Goal: Task Accomplishment & Management: Manage account settings

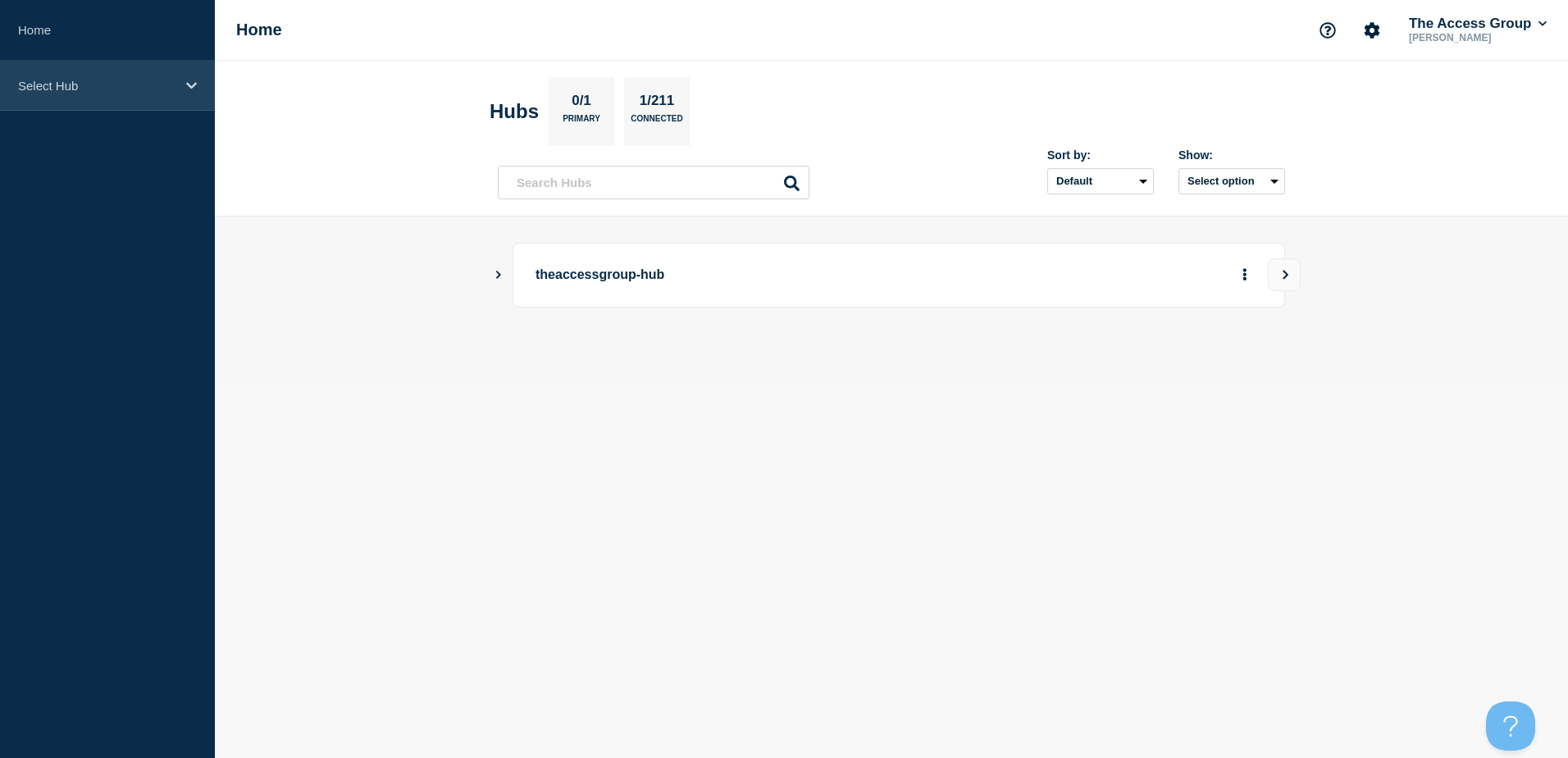
click at [139, 86] on p "Select Hub" at bounding box center [96, 86] width 157 height 14
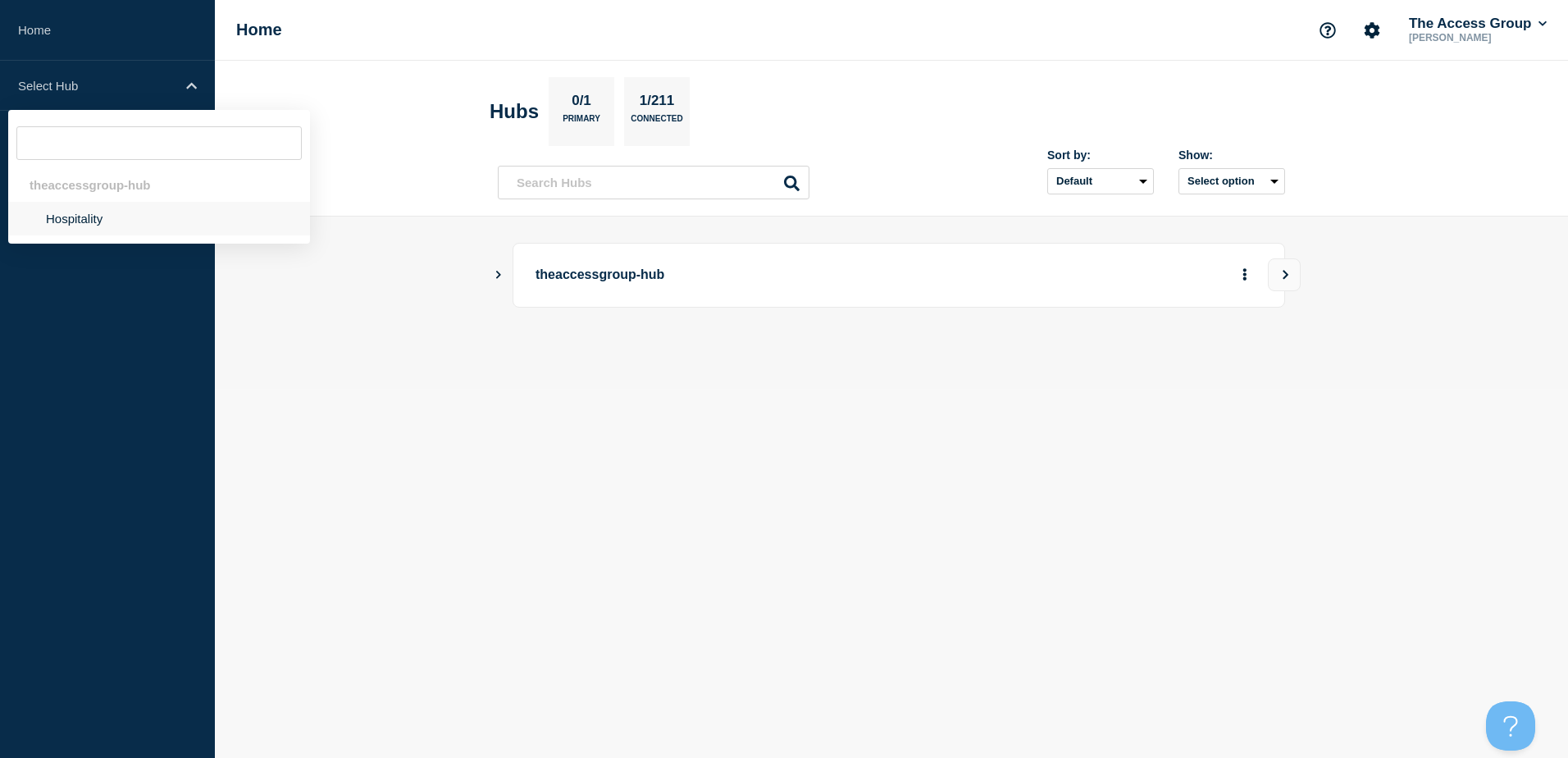
click at [142, 216] on li "Hospitality" at bounding box center [158, 218] width 302 height 34
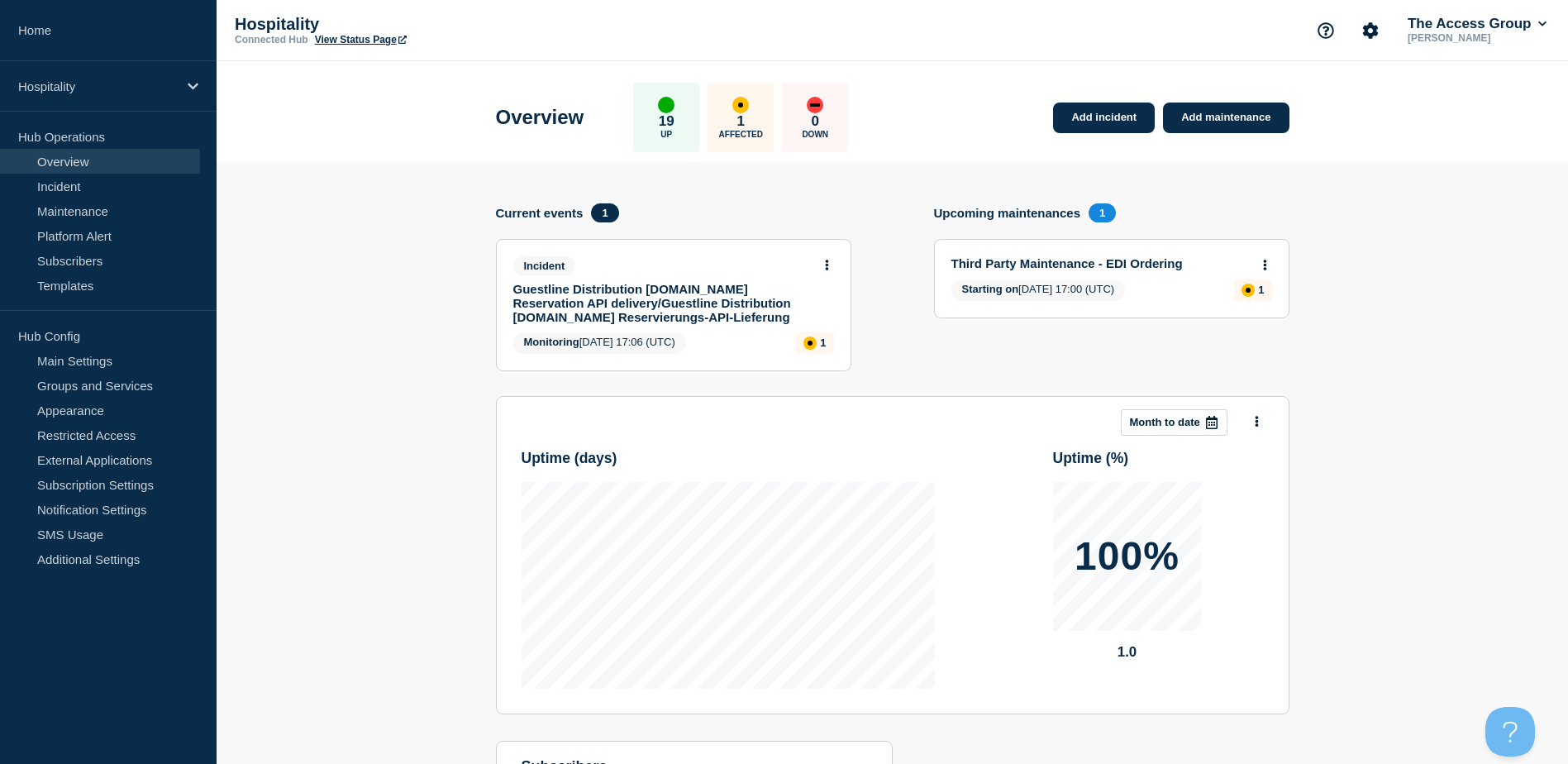
click at [724, 289] on link "Guestline Distribution [DOMAIN_NAME] Reservation API delivery/Guestline Distrib…" at bounding box center [661, 303] width 298 height 42
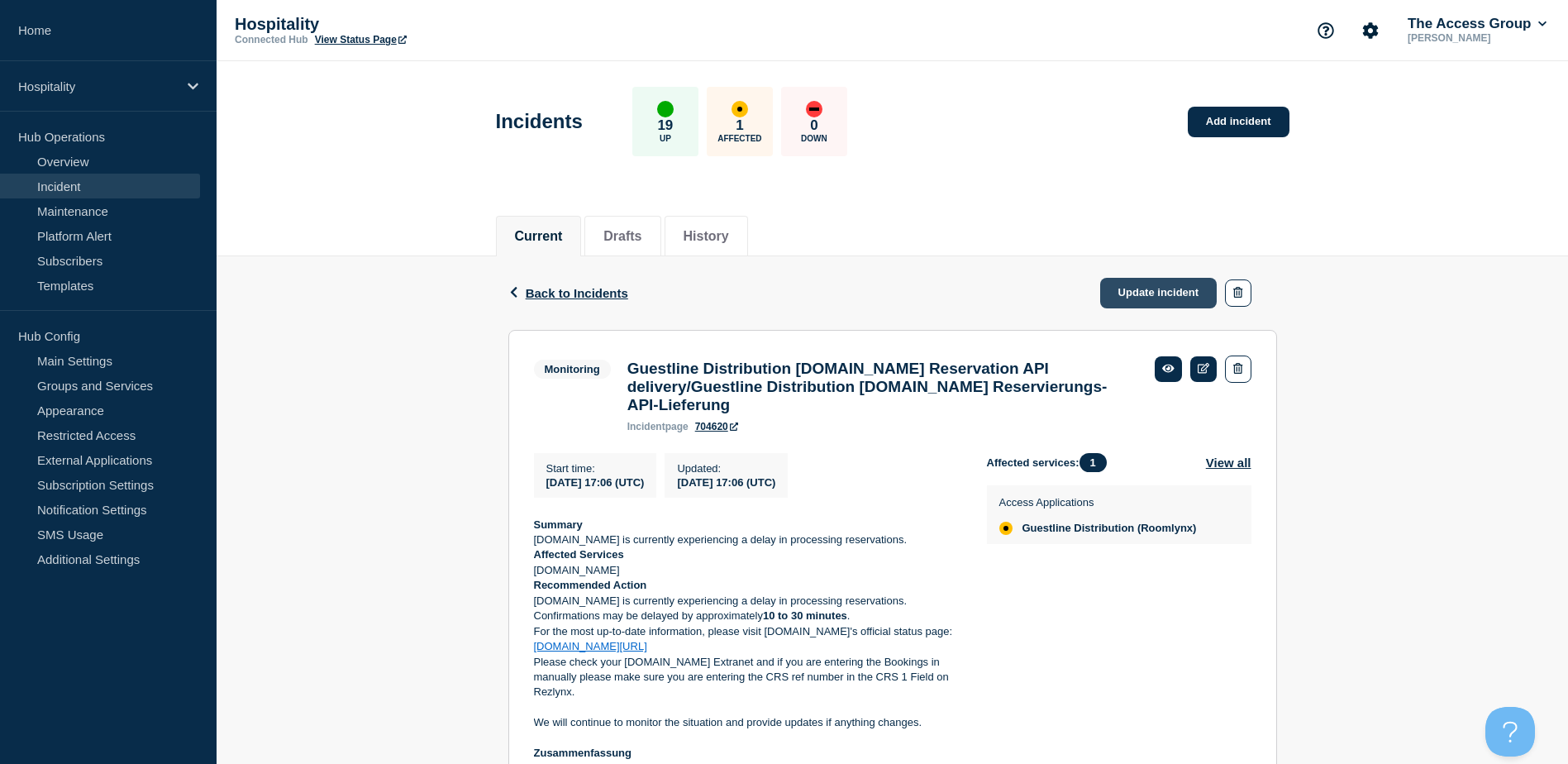
click at [1146, 288] on link "Update incident" at bounding box center [1159, 293] width 118 height 31
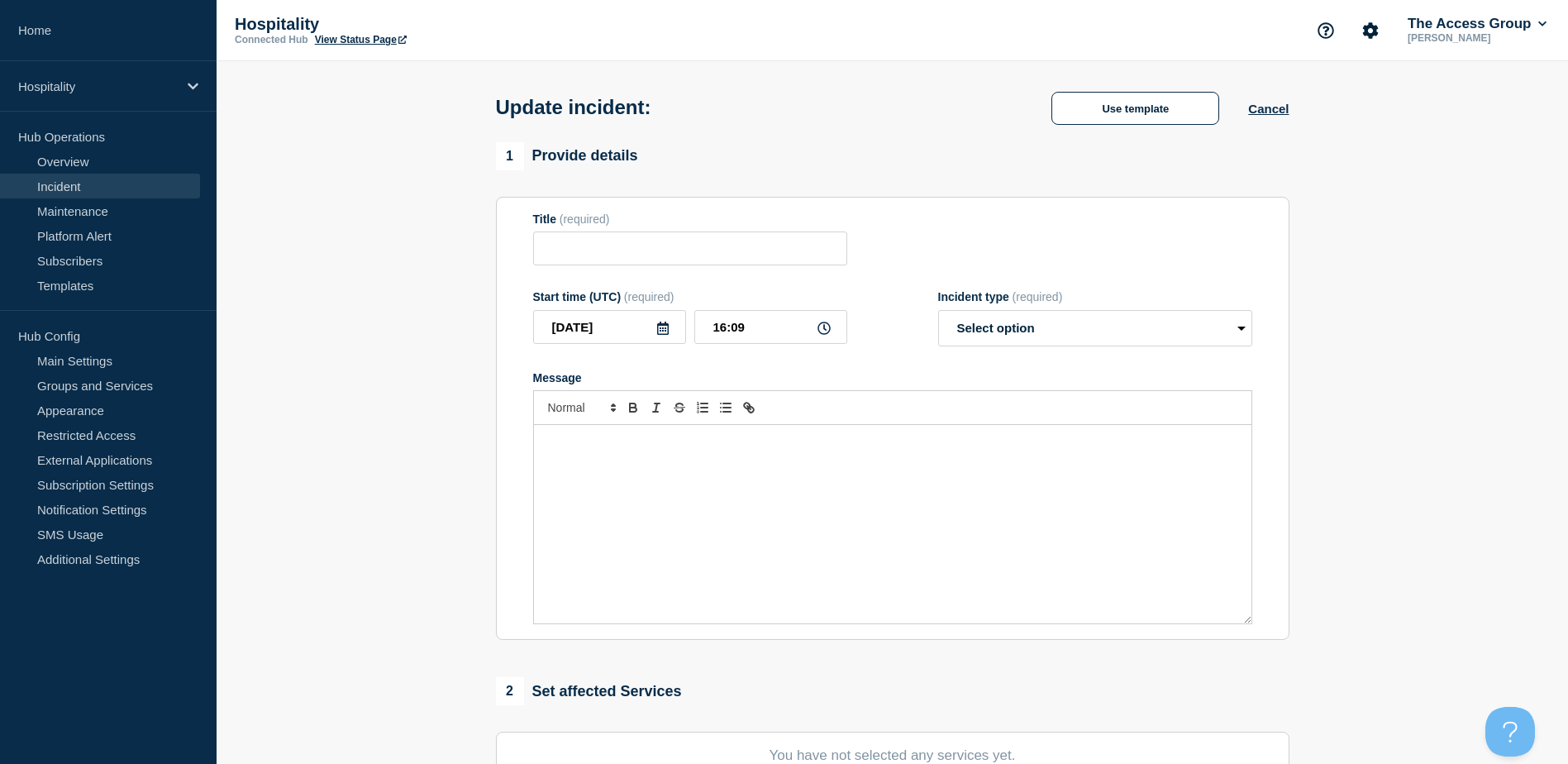
type input "Guestline Distribution [DOMAIN_NAME] Reservation API delivery/Guestline Distrib…"
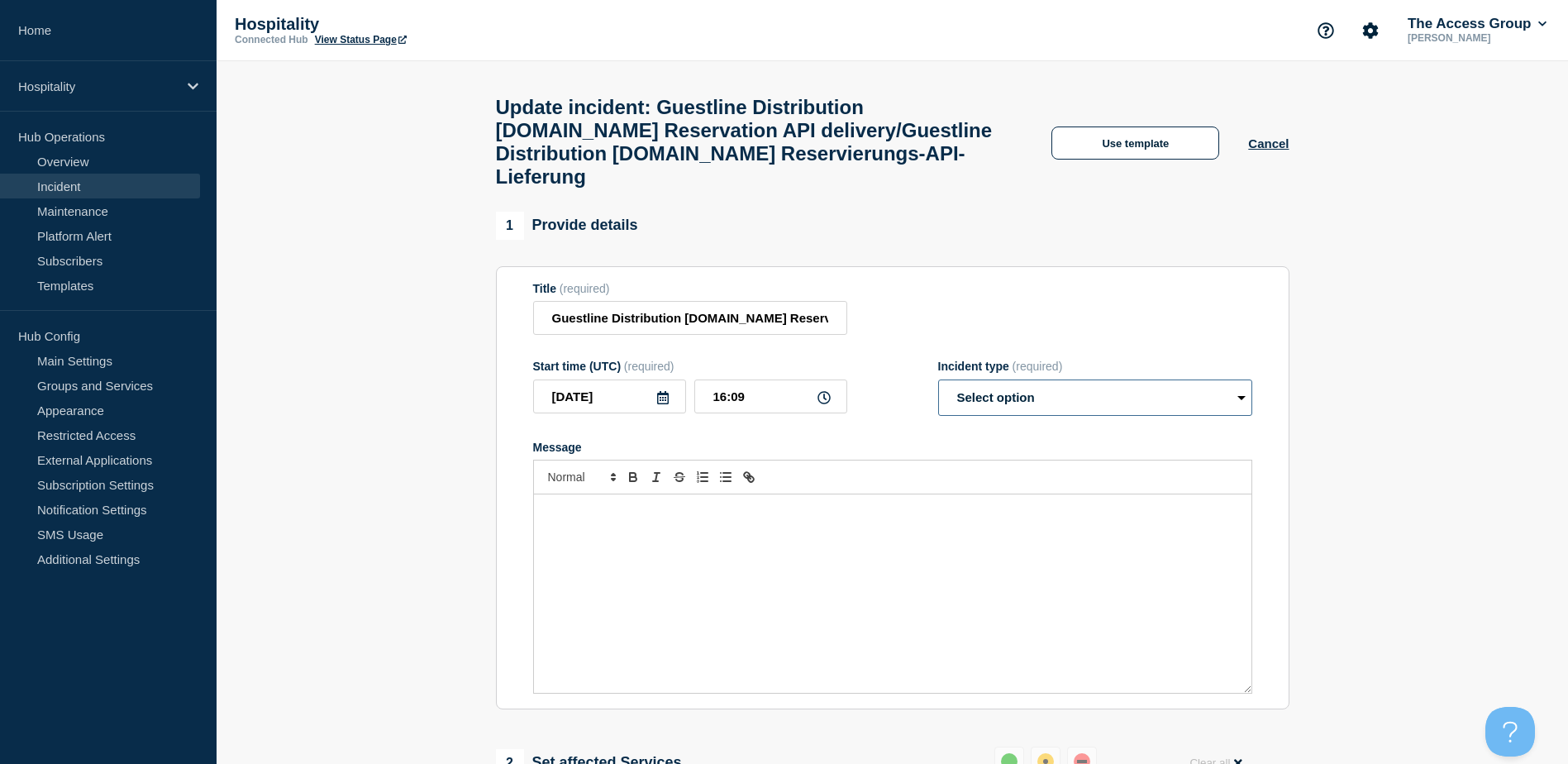
click at [1121, 412] on select "Select option Investigating Identified Monitoring Resolved" at bounding box center [1095, 397] width 314 height 37
select select "resolved"
click at [938, 395] on select "Select option Investigating Identified Monitoring Resolved" at bounding box center [1095, 397] width 314 height 37
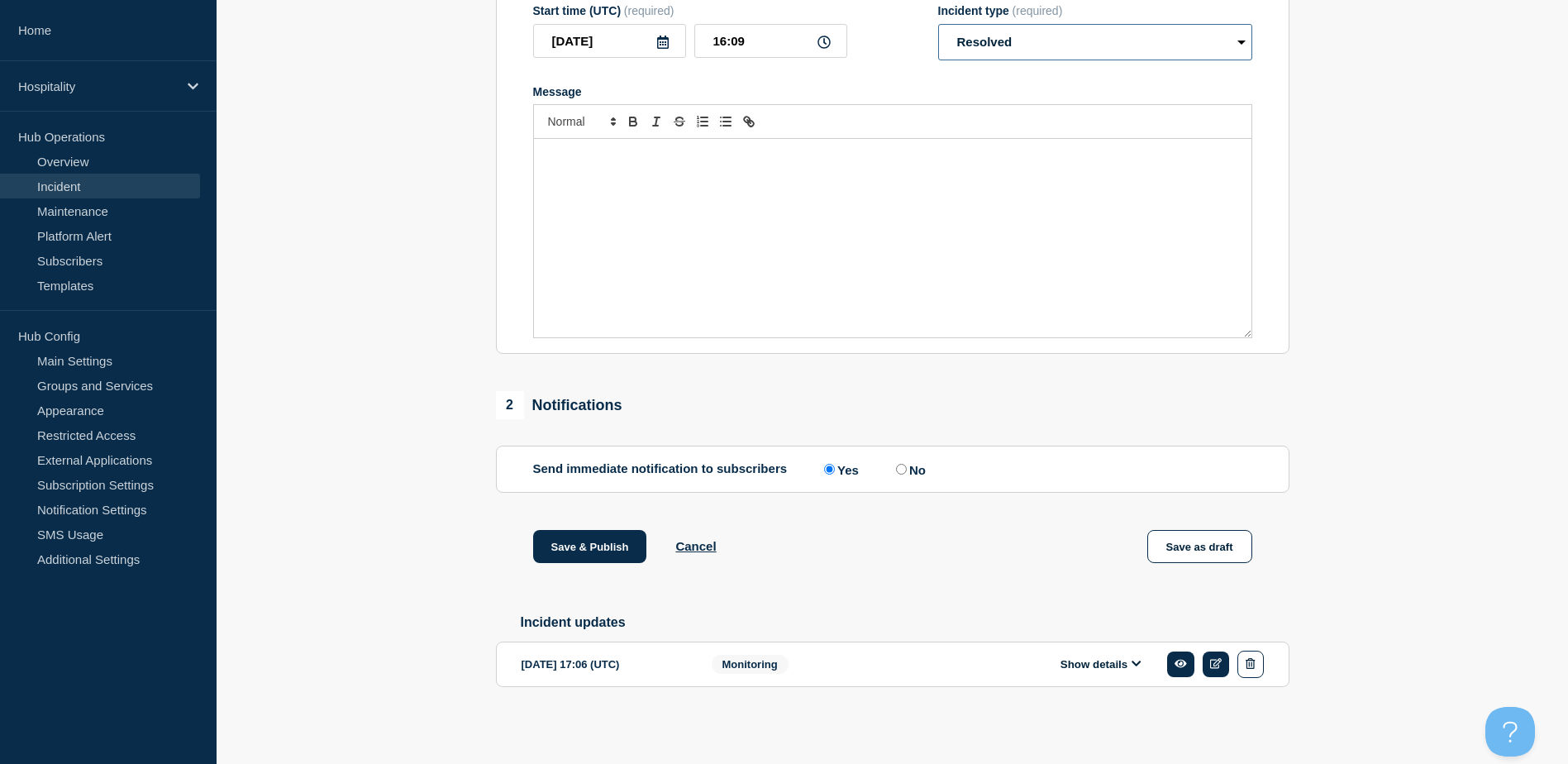
scroll to position [46, 0]
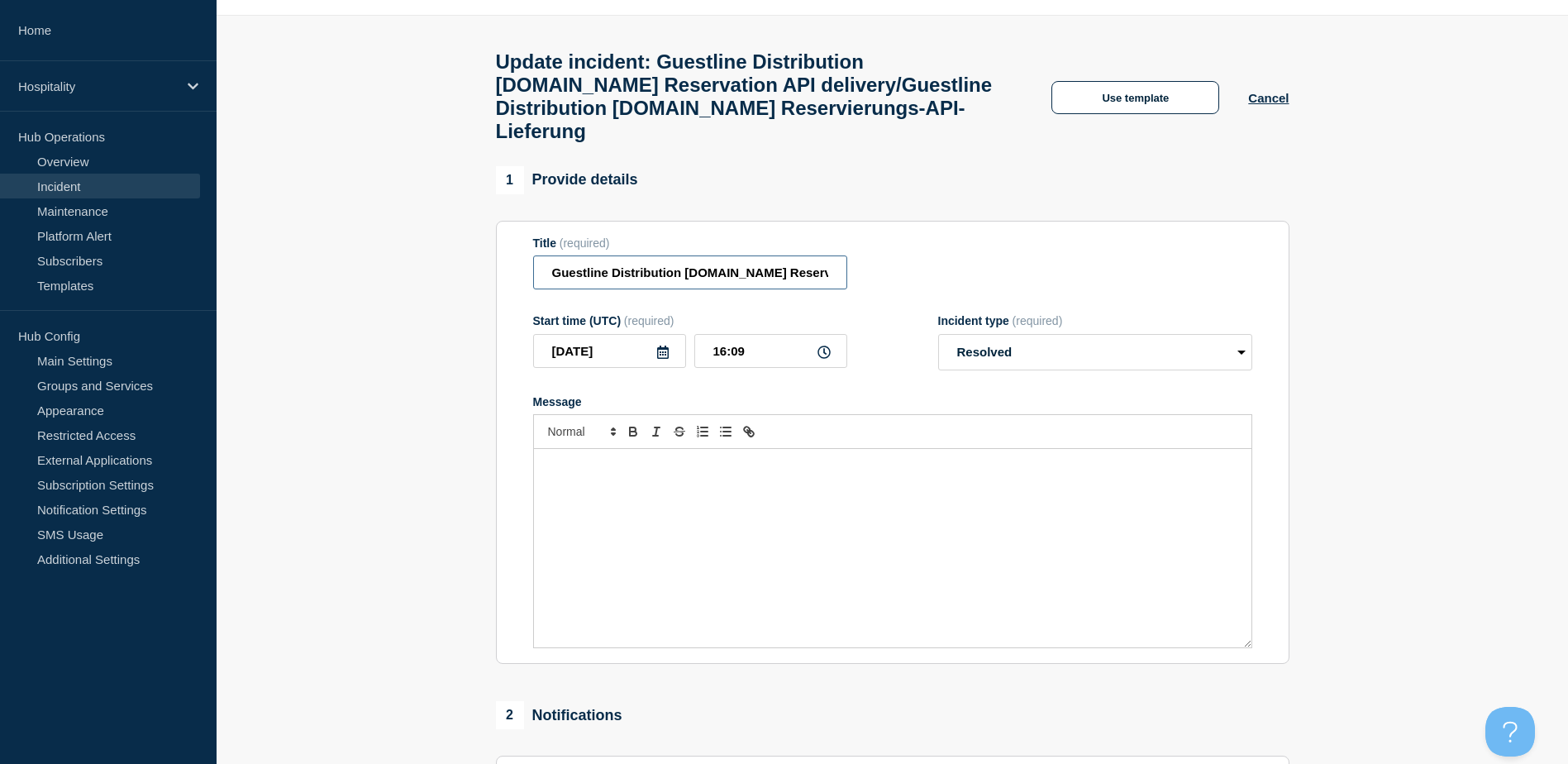
click at [545, 289] on input "Guestline Distribution [DOMAIN_NAME] Reservation API delivery/Guestline Distrib…" at bounding box center [689, 272] width 314 height 34
drag, startPoint x: 680, startPoint y: 290, endPoint x: 477, endPoint y: 287, distance: 203.0
click at [477, 287] on section "1 Provide details Title (required) Guestline Distribution [DOMAIN_NAME] Reserva…" at bounding box center [892, 608] width 1351 height 883
paste input "Resolved"
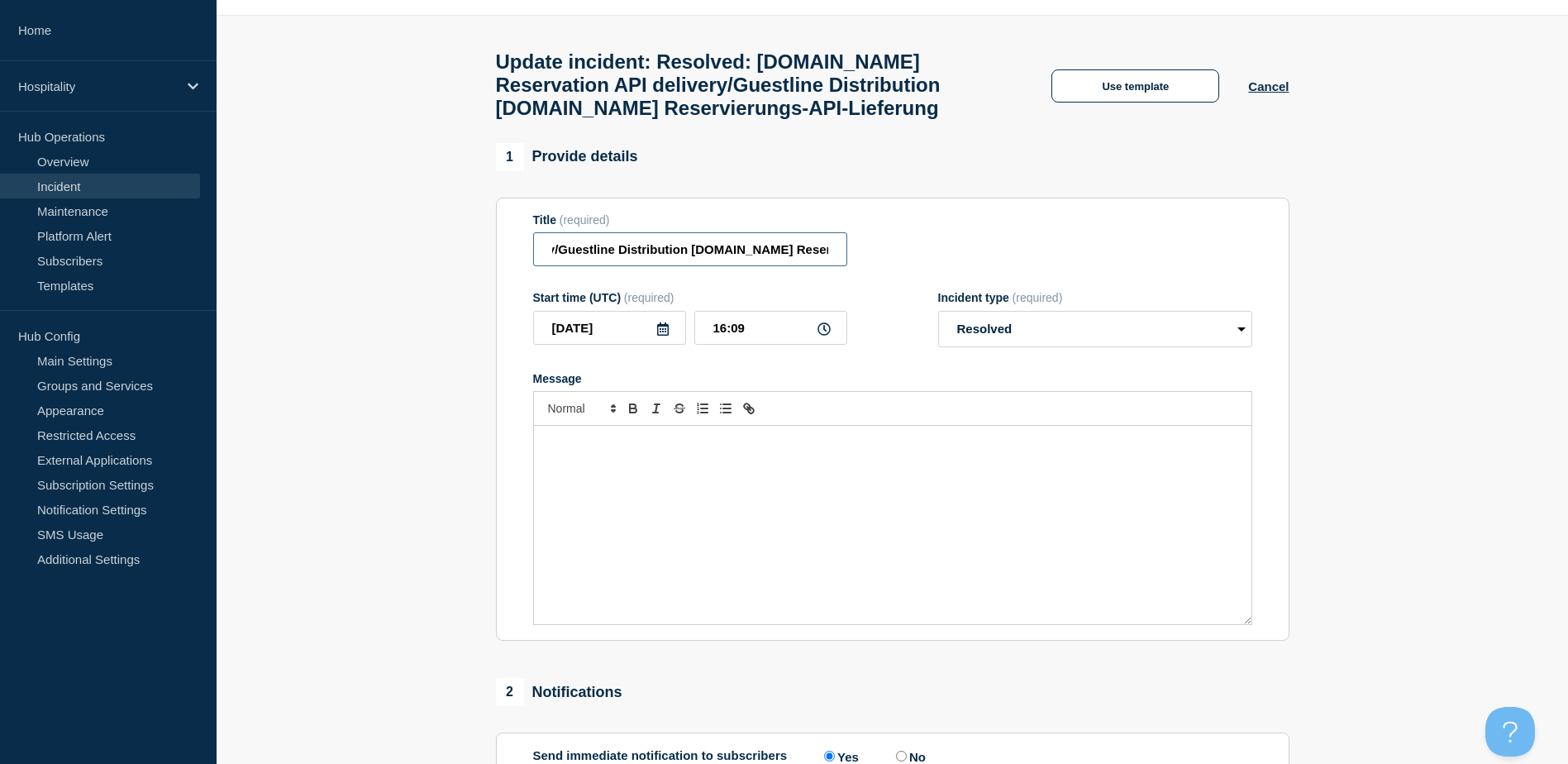
scroll to position [0, 403]
drag, startPoint x: 793, startPoint y: 264, endPoint x: 910, endPoint y: 262, distance: 117.0
click at [910, 262] on div "Title (required) Resolved: [DOMAIN_NAME] Reservation API delivery/Guestline Dis…" at bounding box center [893, 240] width 719 height 54
click at [698, 259] on input "Resolved: [DOMAIN_NAME] Reservation API delivery/Guestline Distribution [DOMAIN…" at bounding box center [689, 249] width 314 height 34
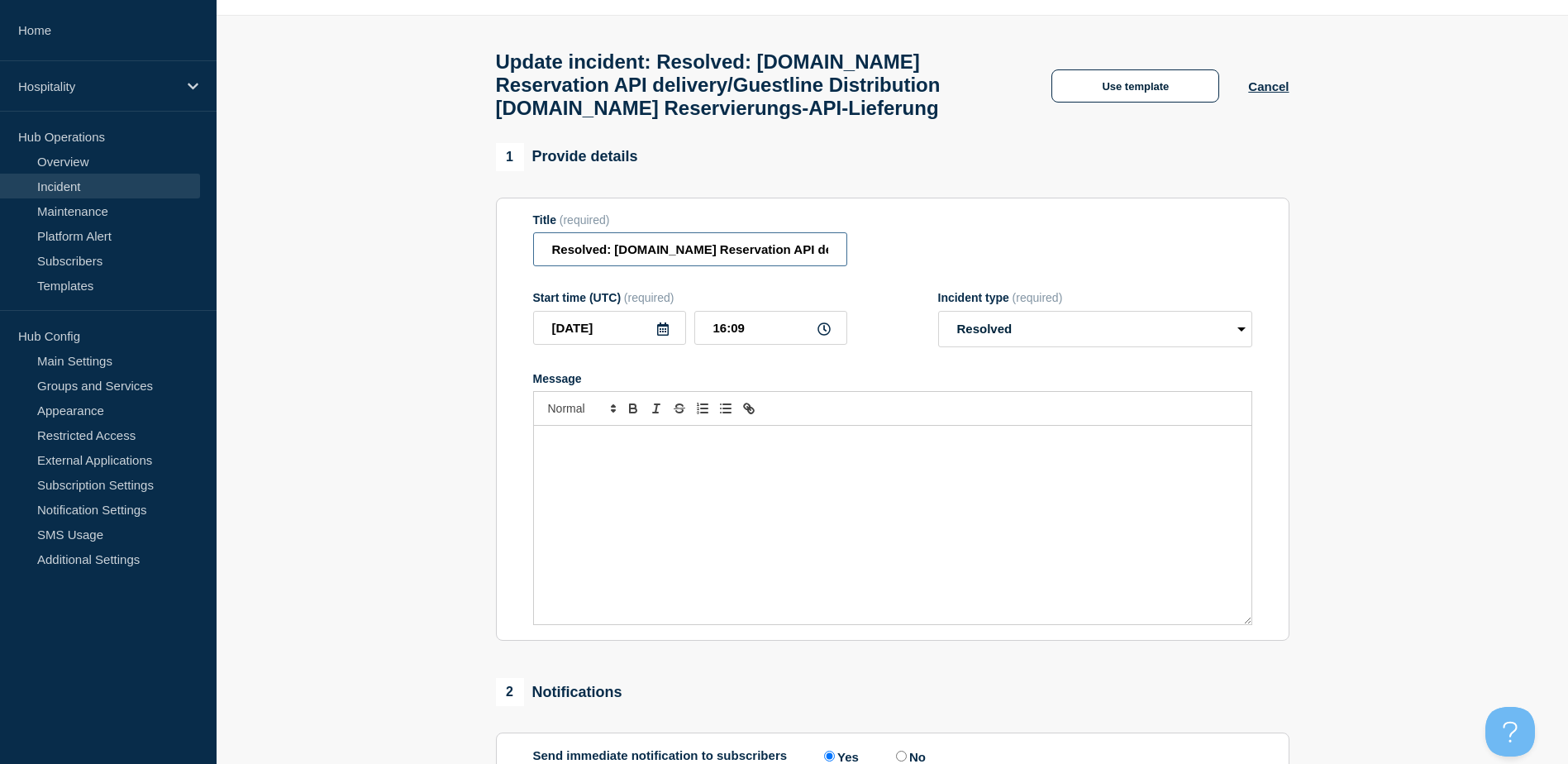
drag, startPoint x: 836, startPoint y: 264, endPoint x: 615, endPoint y: 270, distance: 221.1
click at [615, 266] on input "Resolved: [DOMAIN_NAME] Reservation API delivery/Guestline Distribution [DOMAIN…" at bounding box center [689, 249] width 314 height 34
click at [706, 263] on input "Resolved: [DOMAIN_NAME] Reservation API delivery/Guestline Distribution [DOMAIN…" at bounding box center [689, 249] width 314 height 34
drag, startPoint x: 657, startPoint y: 262, endPoint x: 686, endPoint y: 264, distance: 29.1
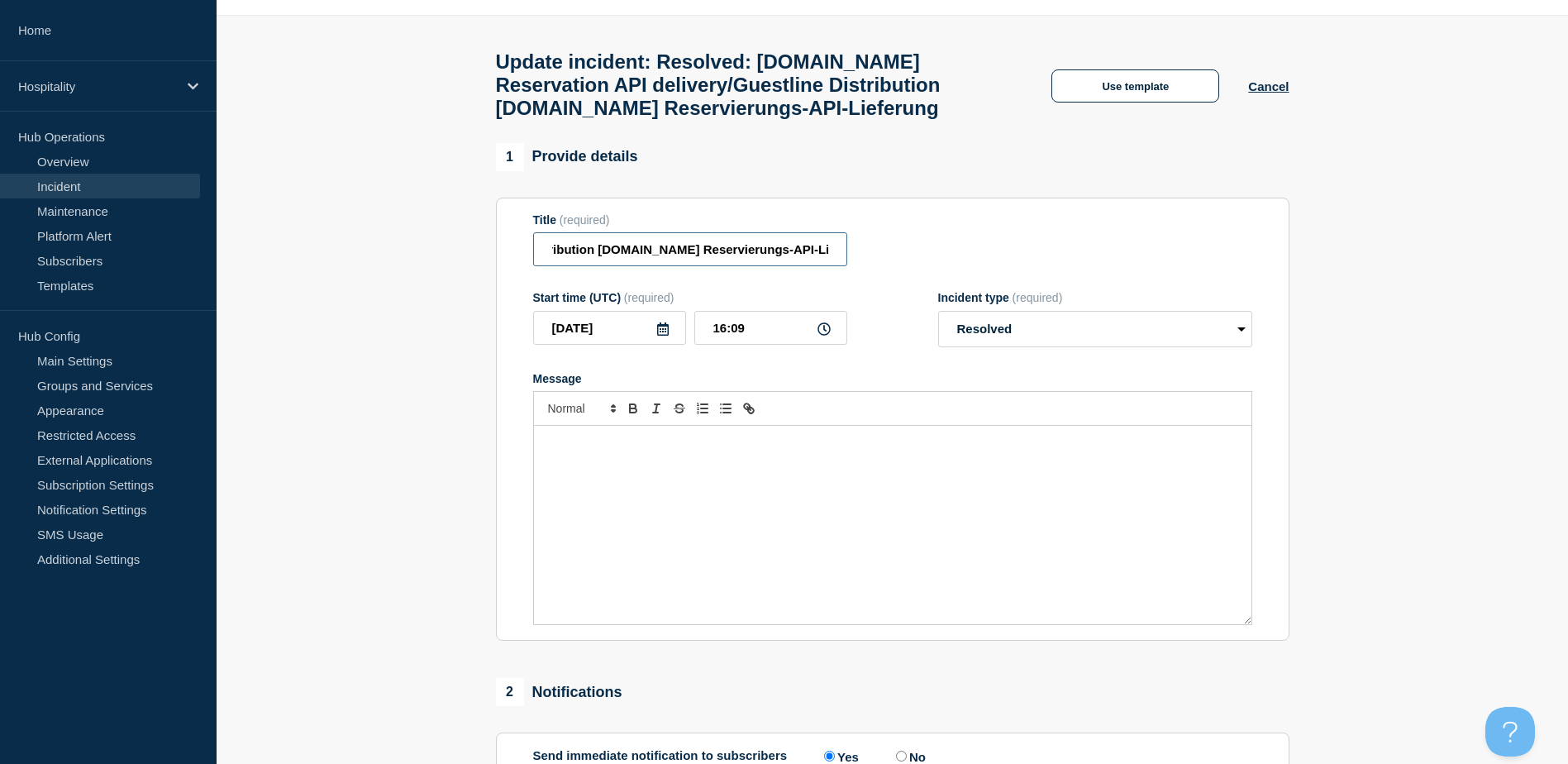
click at [686, 264] on input "Resolved: [DOMAIN_NAME] Reservation API delivery/Guestline Distribution [DOMAIN…" at bounding box center [689, 249] width 314 height 34
click at [572, 264] on input "Resolved: [DOMAIN_NAME] Reservation API delivery/Guestline Distribution [DOMAIN…" at bounding box center [689, 249] width 314 height 34
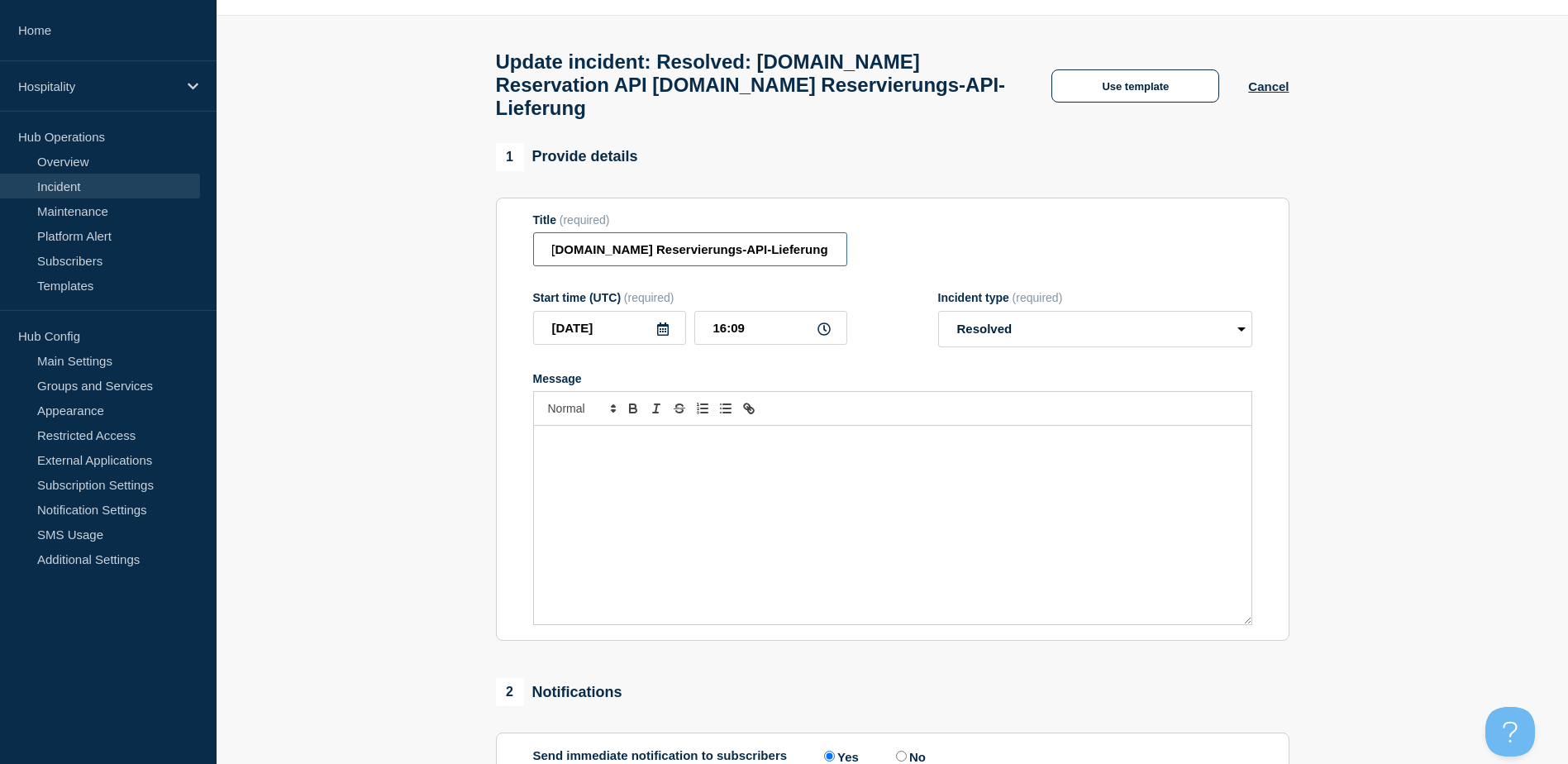
scroll to position [0, 267]
paste input "Gelöst"
type input "Resolved: [DOMAIN_NAME] Reservation API delivery / Gelöst: [DOMAIN_NAME] Reserv…"
click at [694, 467] on div "Message" at bounding box center [893, 524] width 717 height 198
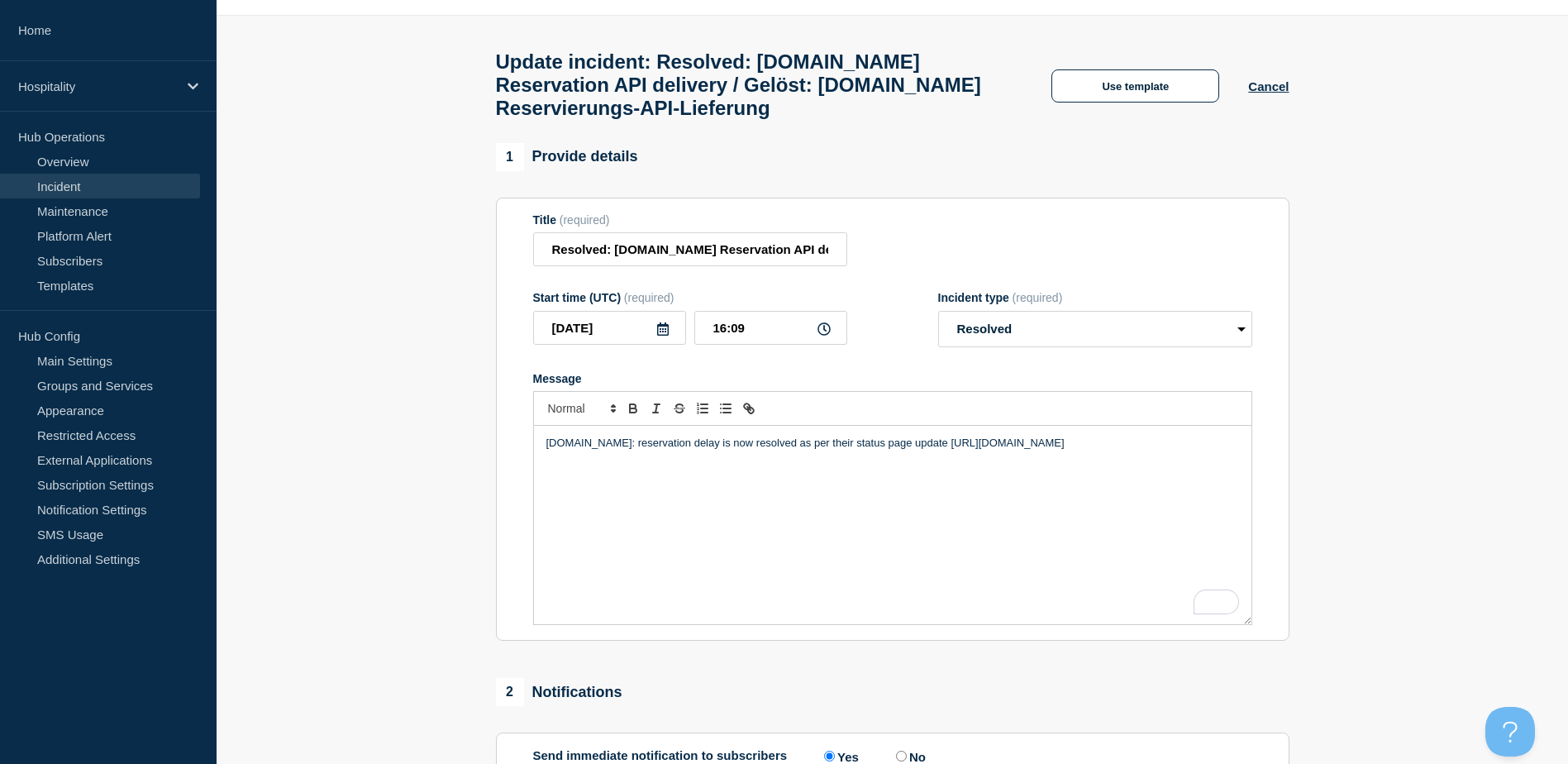
click at [618, 450] on p "[DOMAIN_NAME]: reservation delay is now resolved as per their status page updat…" at bounding box center [892, 442] width 692 height 15
click at [806, 495] on div "[DOMAIN_NAME]: Reservation delay is now resolved as per their status page updat…" at bounding box center [893, 524] width 717 height 198
click at [1106, 450] on p "[DOMAIN_NAME]: Reservation delay is now resolved as per their status page updat…" at bounding box center [892, 442] width 692 height 15
drag, startPoint x: 1143, startPoint y: 455, endPoint x: 930, endPoint y: 461, distance: 213.1
click at [930, 450] on p "[DOMAIN_NAME]: Reservation delay is now resolved as per their status page updat…" at bounding box center [892, 442] width 692 height 15
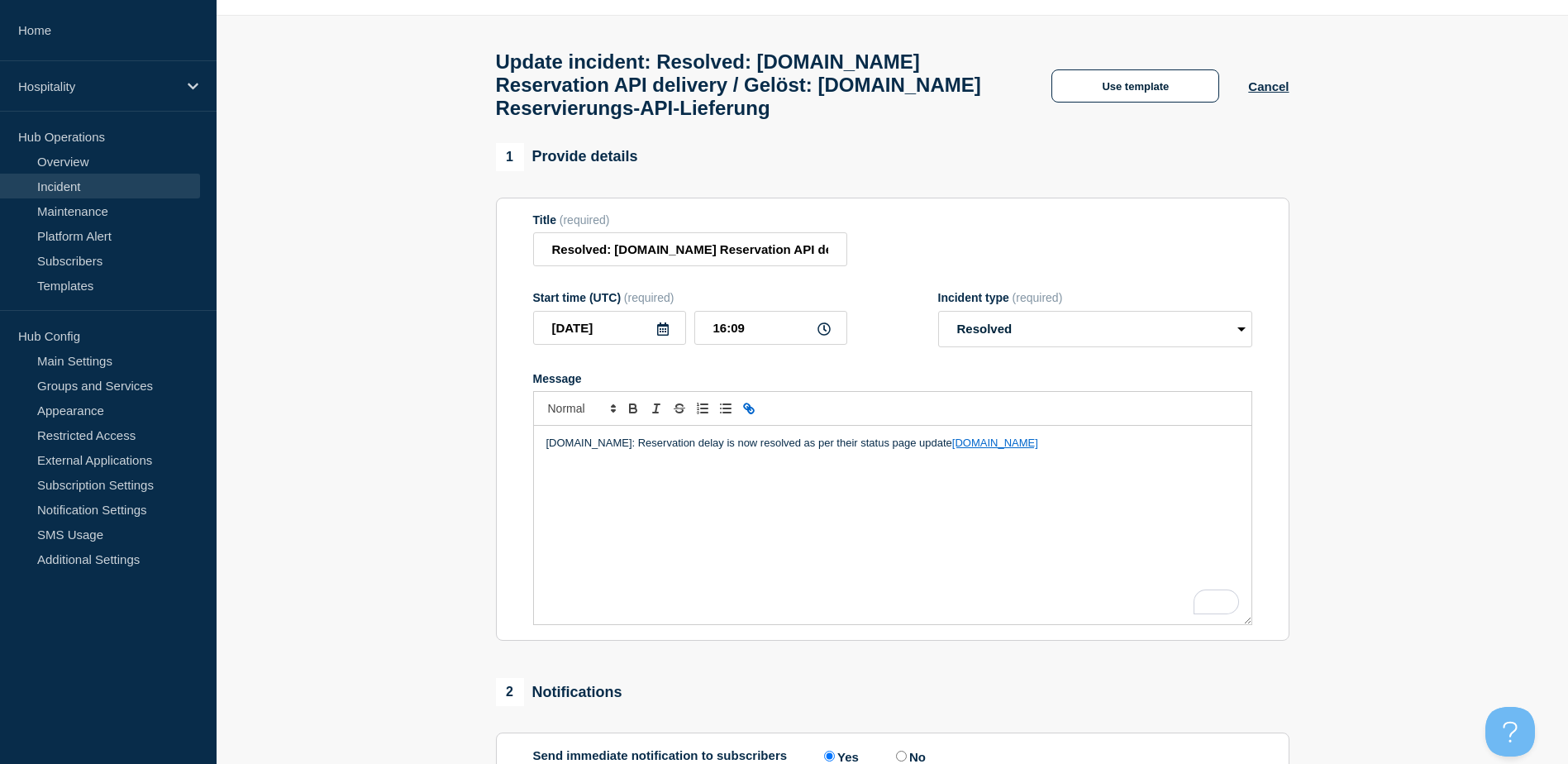
click at [928, 450] on p "[DOMAIN_NAME]: Reservation delay is now resolved as per their status page updat…" at bounding box center [892, 442] width 692 height 15
click at [1066, 450] on p "[DOMAIN_NAME]: Reservation delay is now resolved as per their status page updat…" at bounding box center [892, 442] width 692 height 15
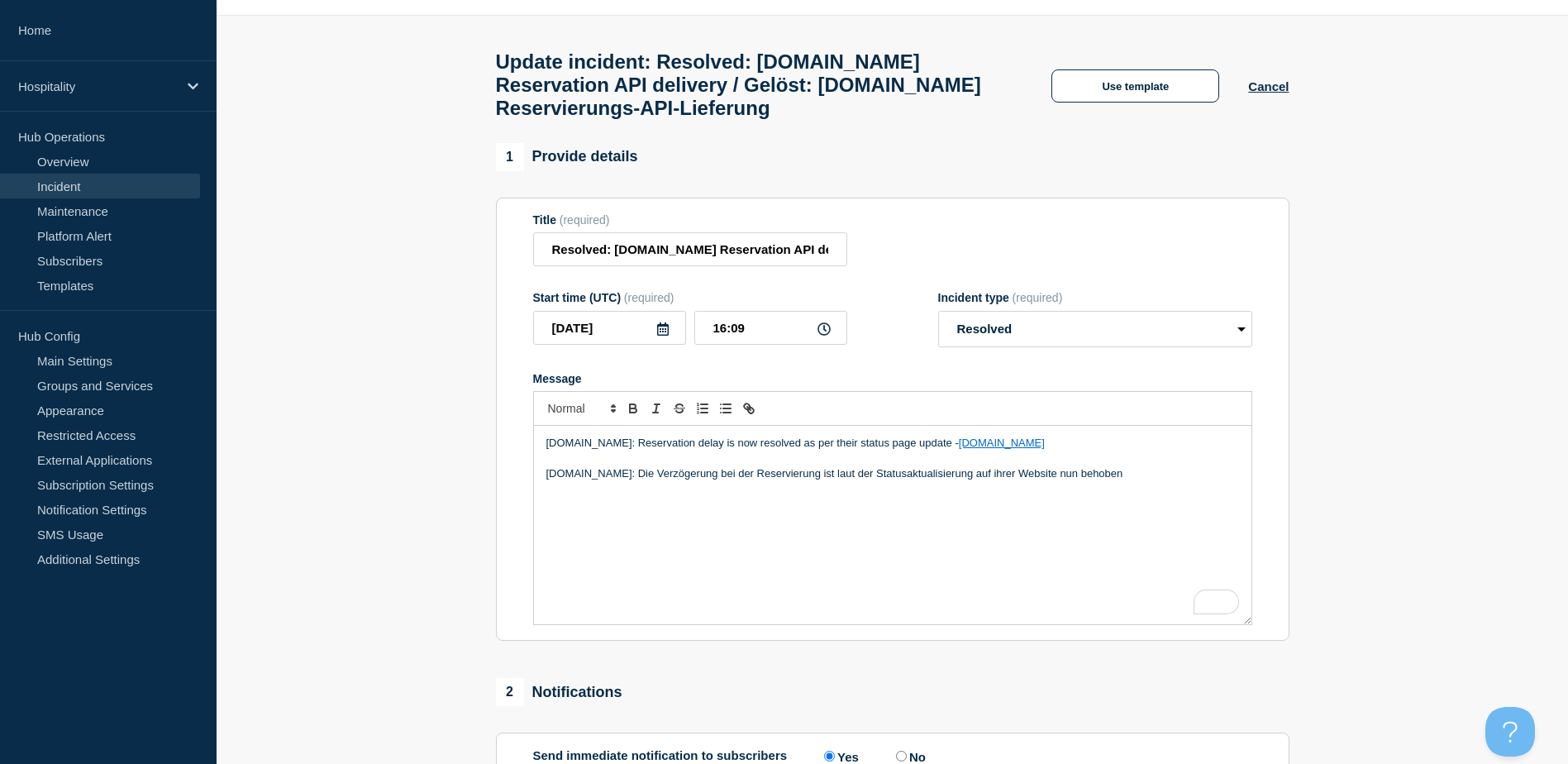
drag, startPoint x: 1057, startPoint y: 456, endPoint x: 937, endPoint y: 456, distance: 120.0
click at [937, 450] on p "[DOMAIN_NAME]: Reservation delay is now resolved as per their status page updat…" at bounding box center [892, 442] width 692 height 15
copy link "[DOMAIN_NAME]"
click at [1147, 481] on p "[DOMAIN_NAME]: Die Verzögerung bei der Reservierung ist laut der Statusaktualis…" at bounding box center [892, 473] width 692 height 15
click at [962, 565] on div "[DOMAIN_NAME]: Reservation delay is now resolved as per their status page updat…" at bounding box center [893, 524] width 717 height 198
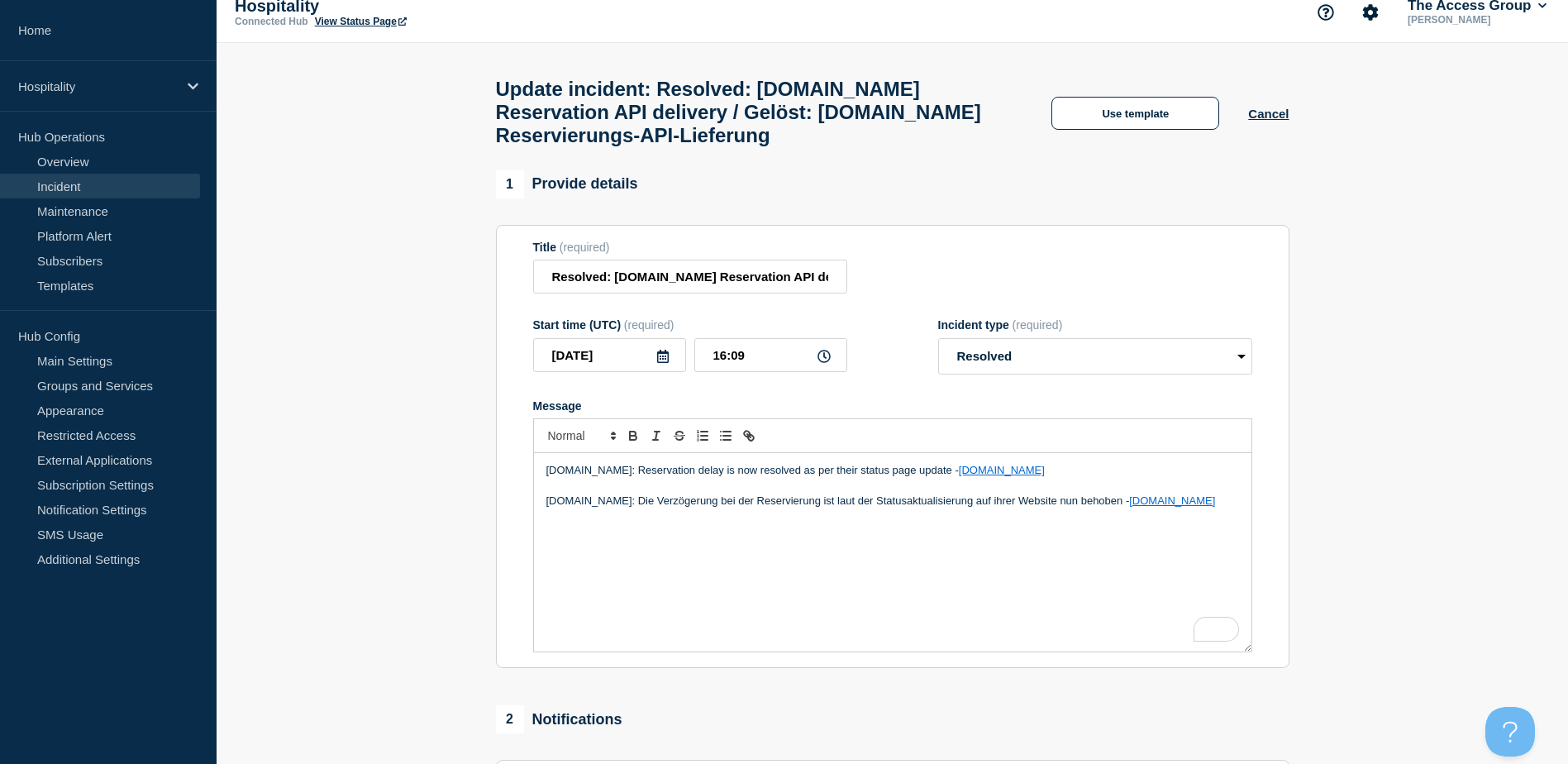
scroll to position [349, 0]
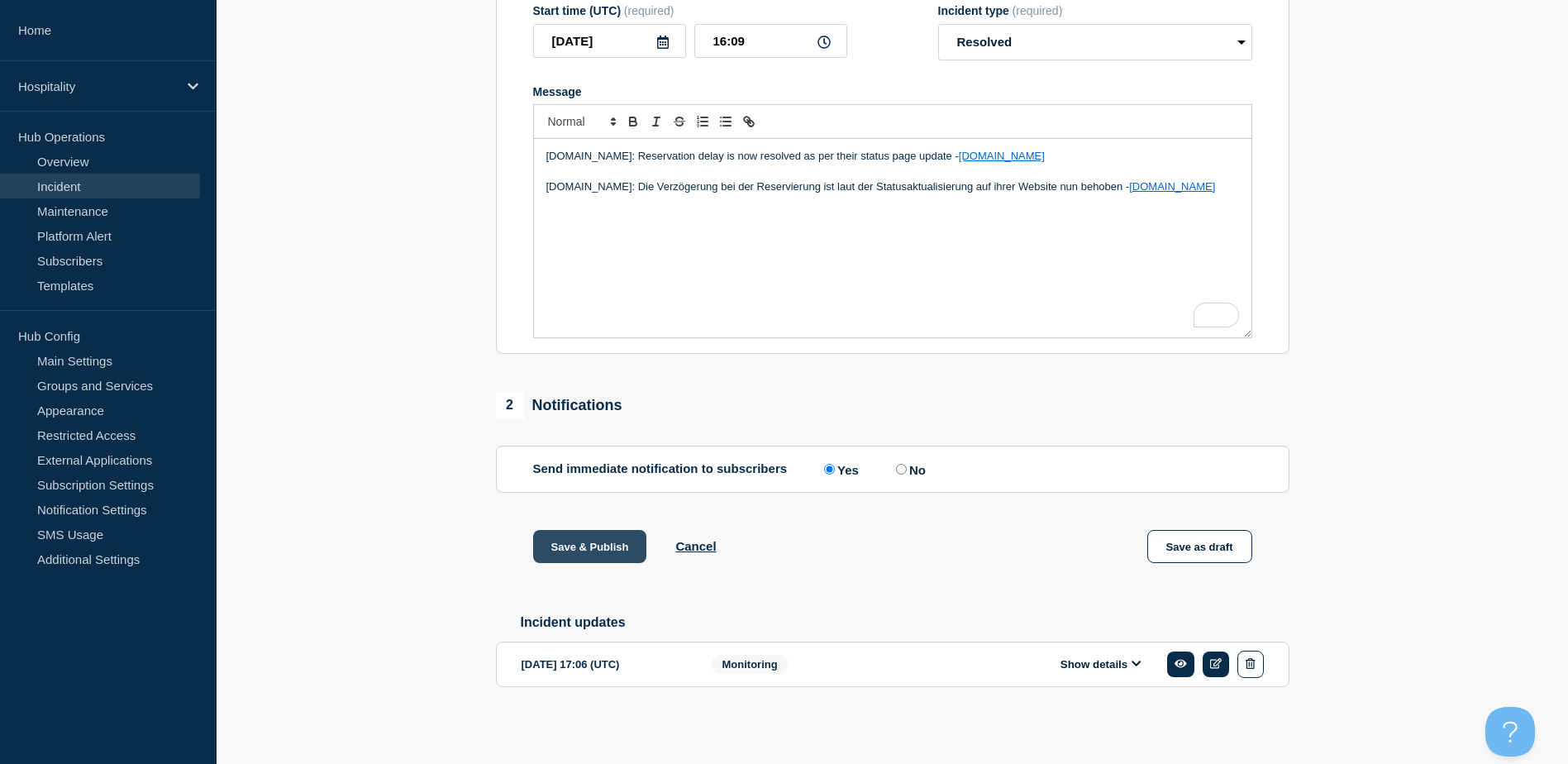
click at [603, 547] on button "Save & Publish" at bounding box center [590, 546] width 114 height 33
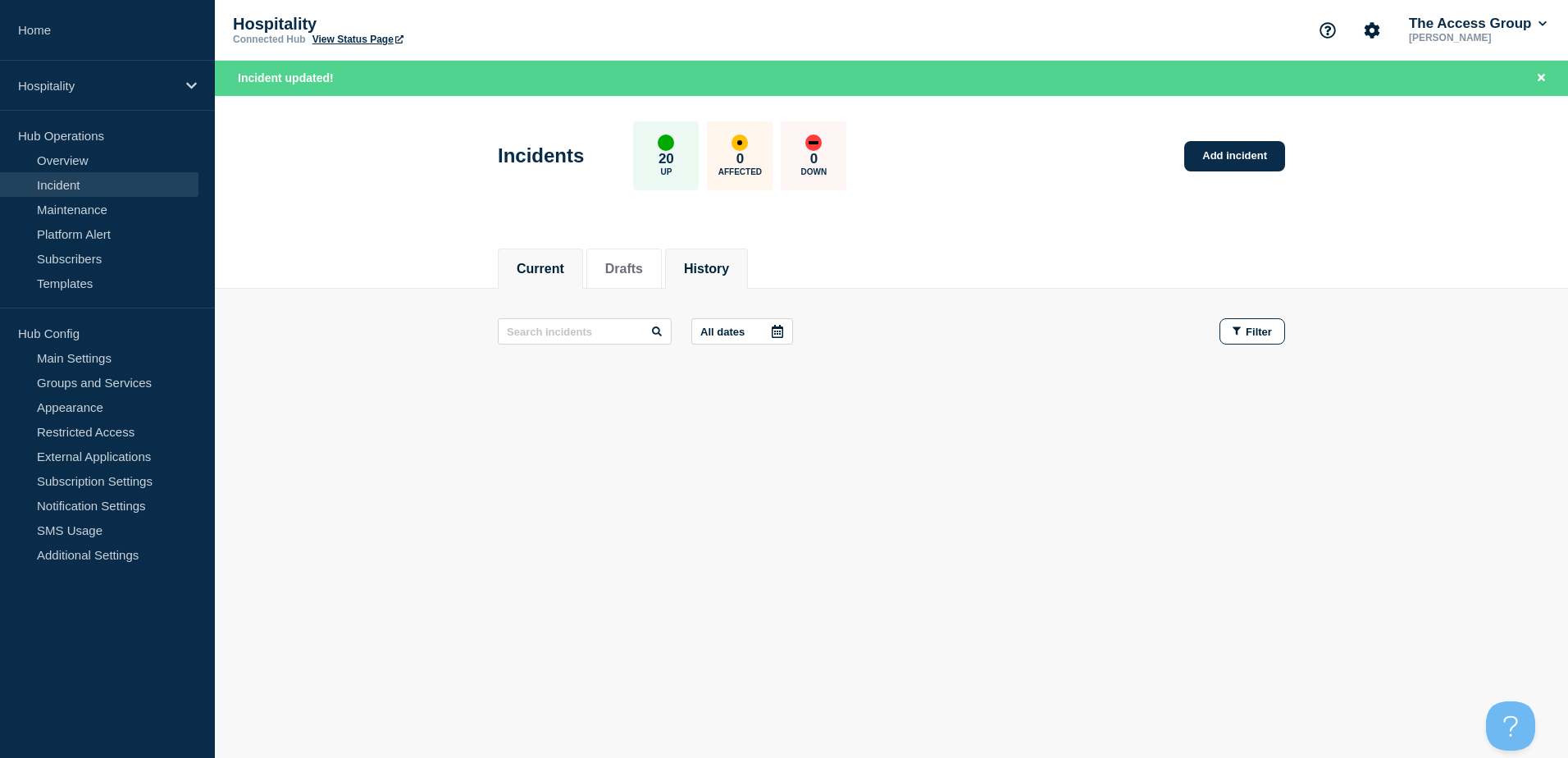
click at [711, 268] on button "History" at bounding box center [707, 269] width 45 height 15
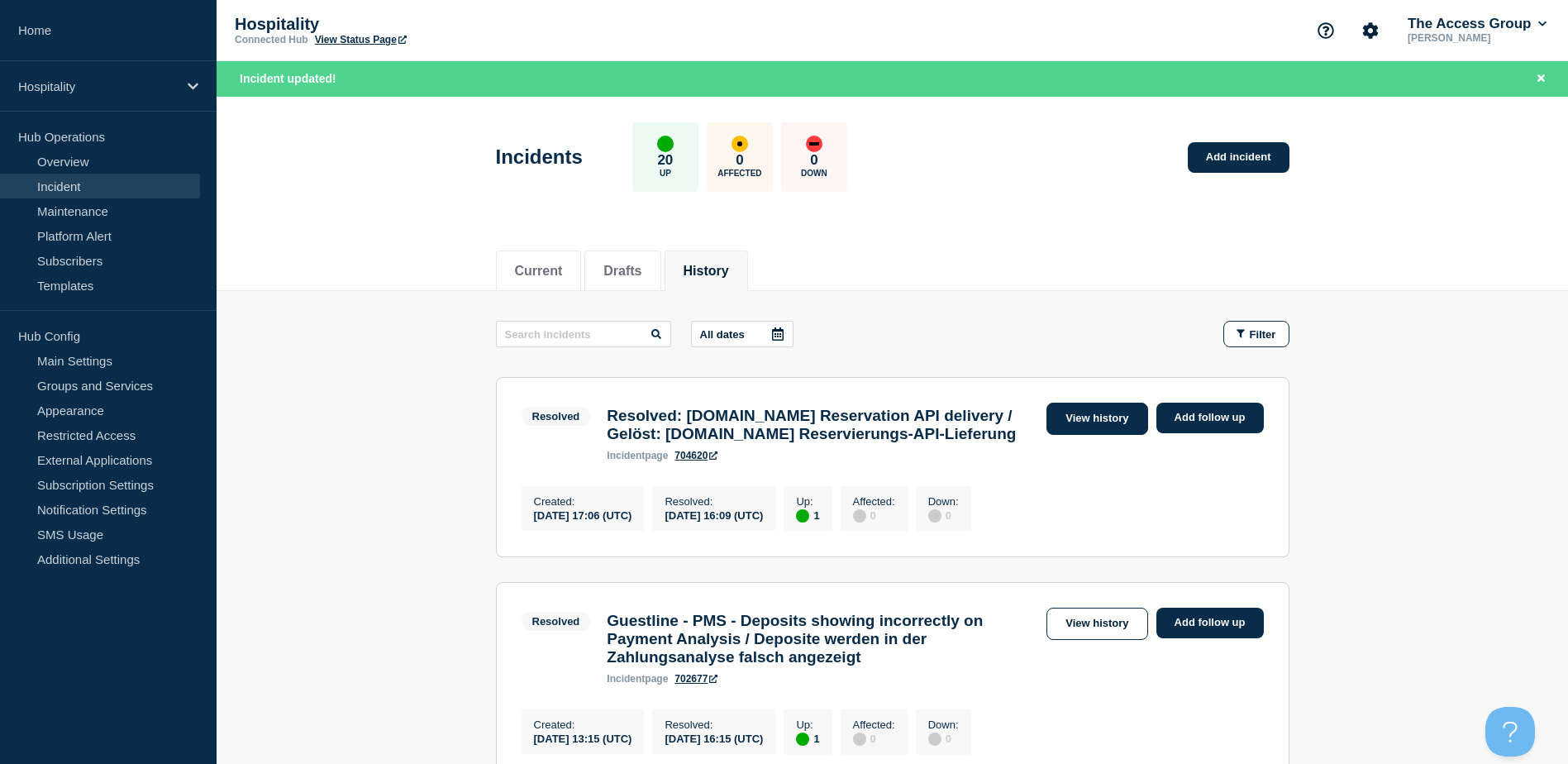
click at [1061, 425] on link "View history" at bounding box center [1096, 418] width 101 height 32
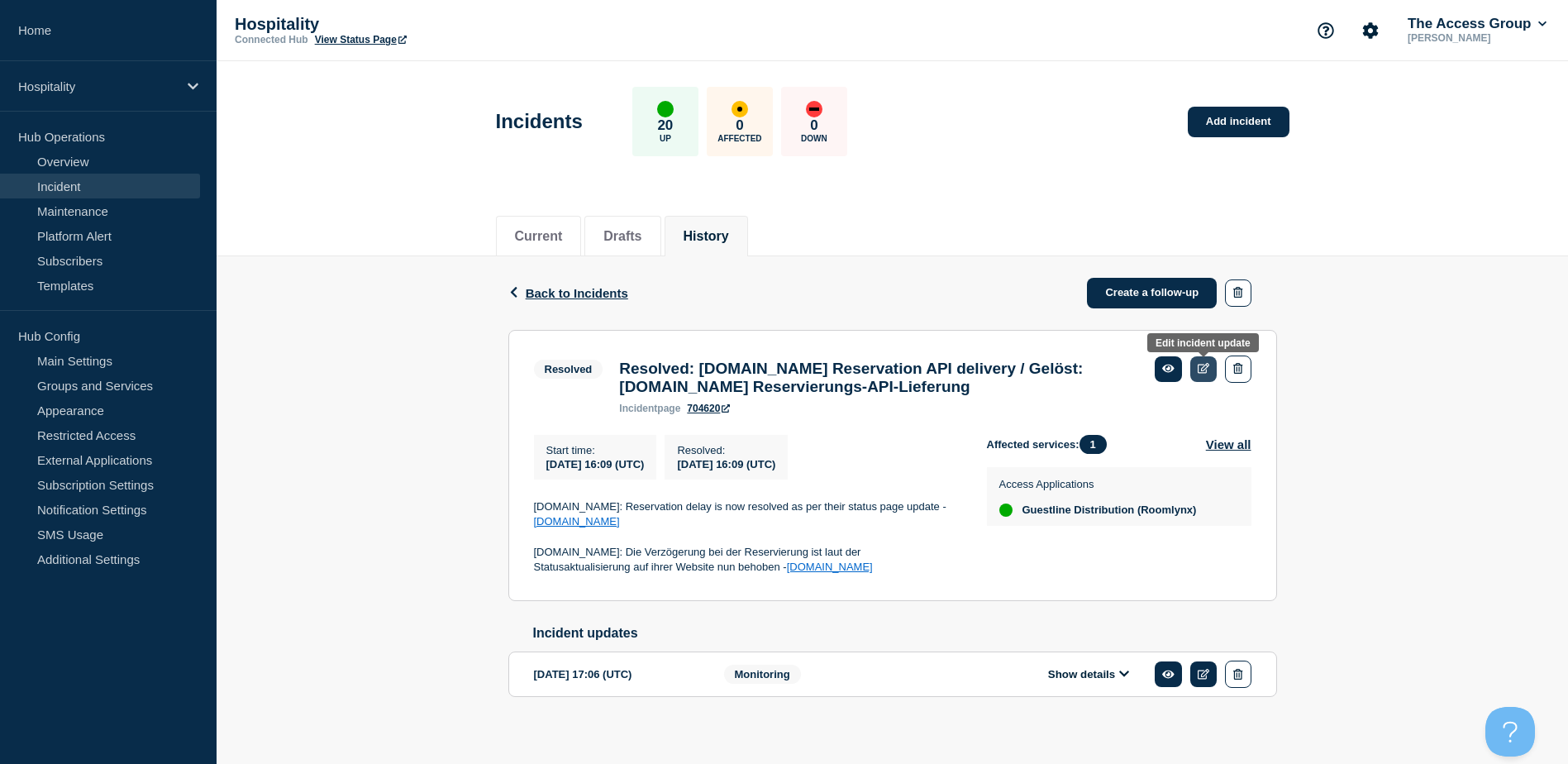
click at [1197, 366] on icon at bounding box center [1203, 368] width 12 height 11
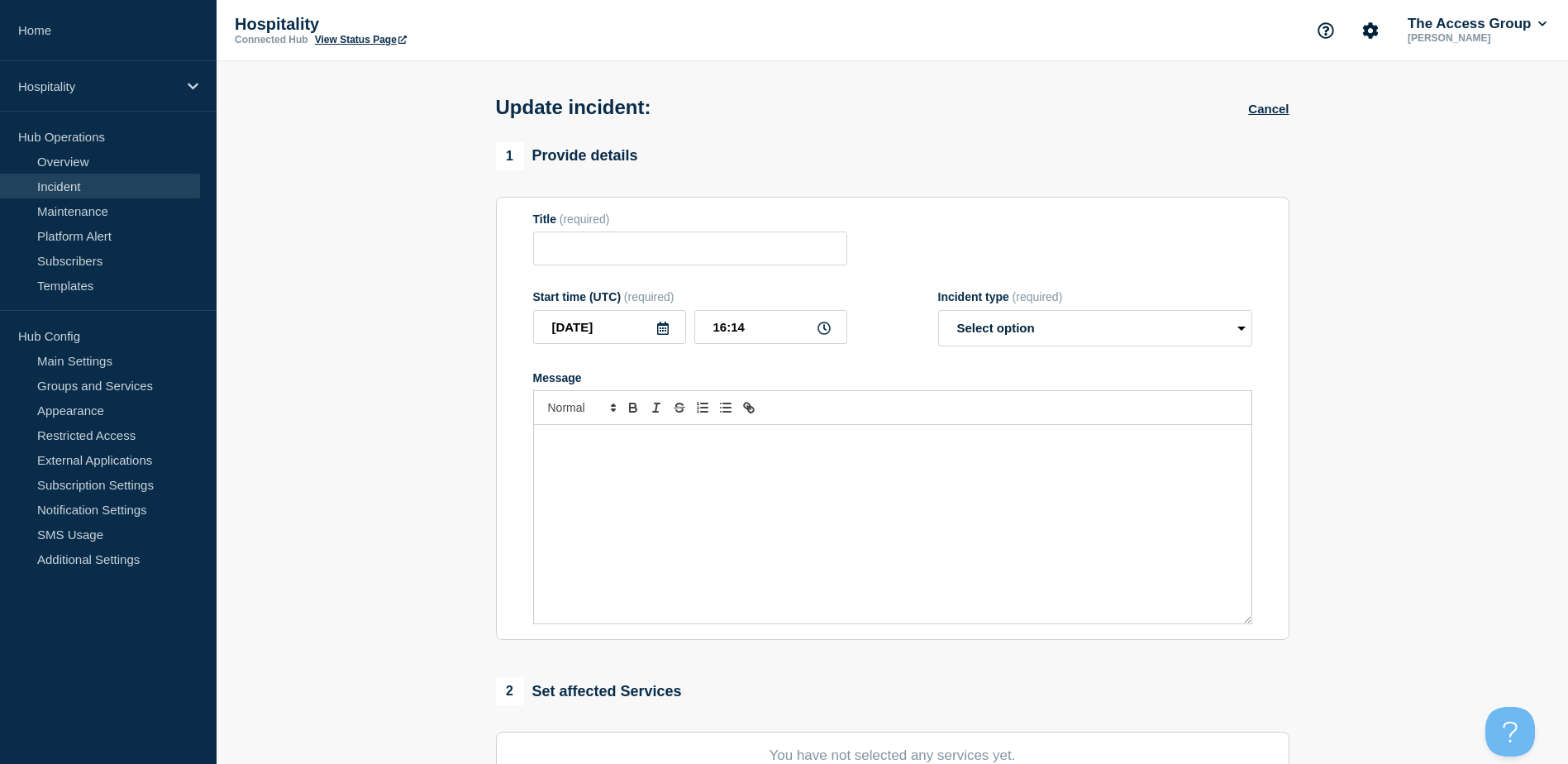
type input "Resolved: [DOMAIN_NAME] Reservation API delivery / Gelöst: [DOMAIN_NAME] Reserv…"
type input "16:09"
select select "resolved"
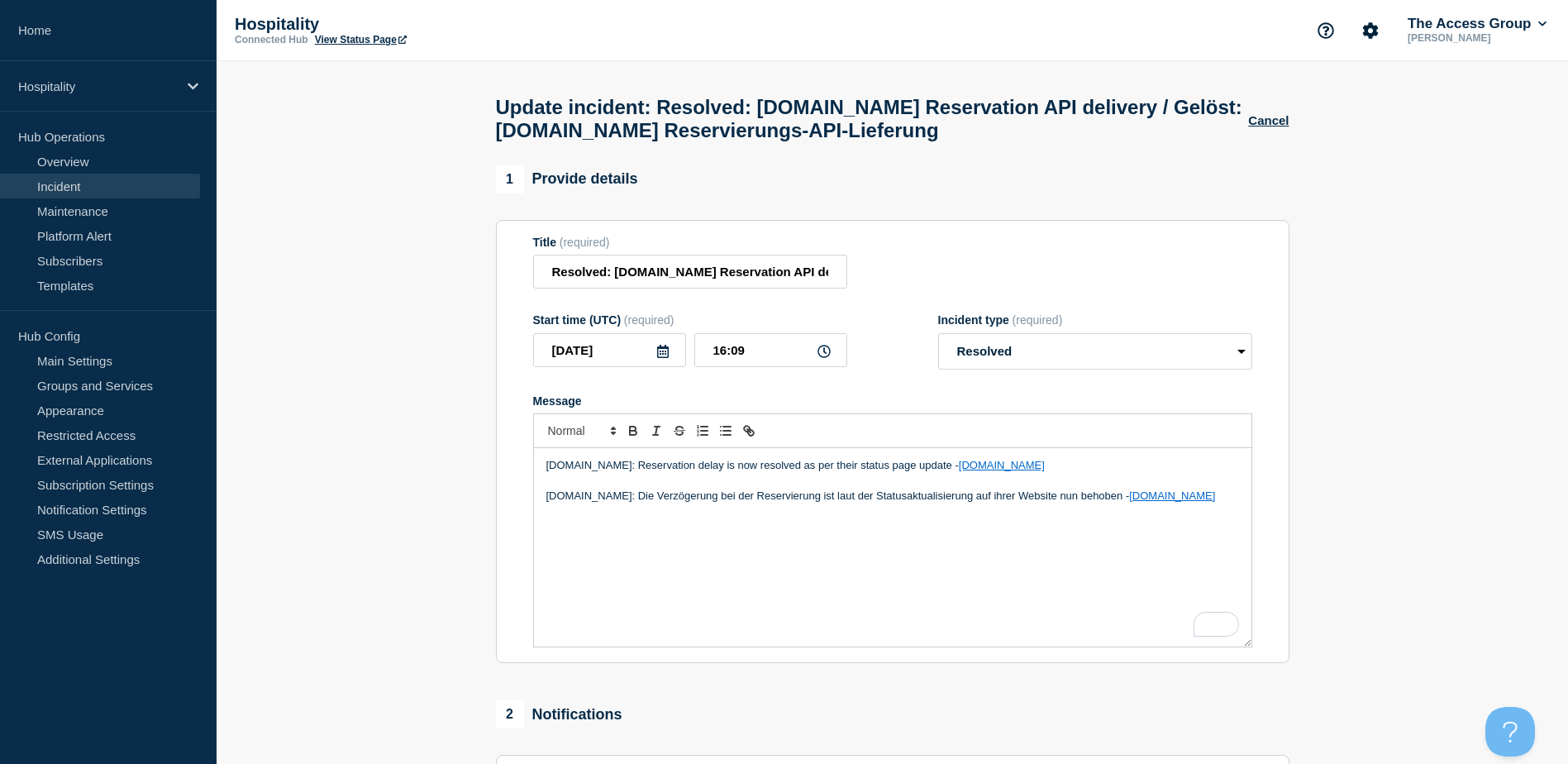
scroll to position [182, 0]
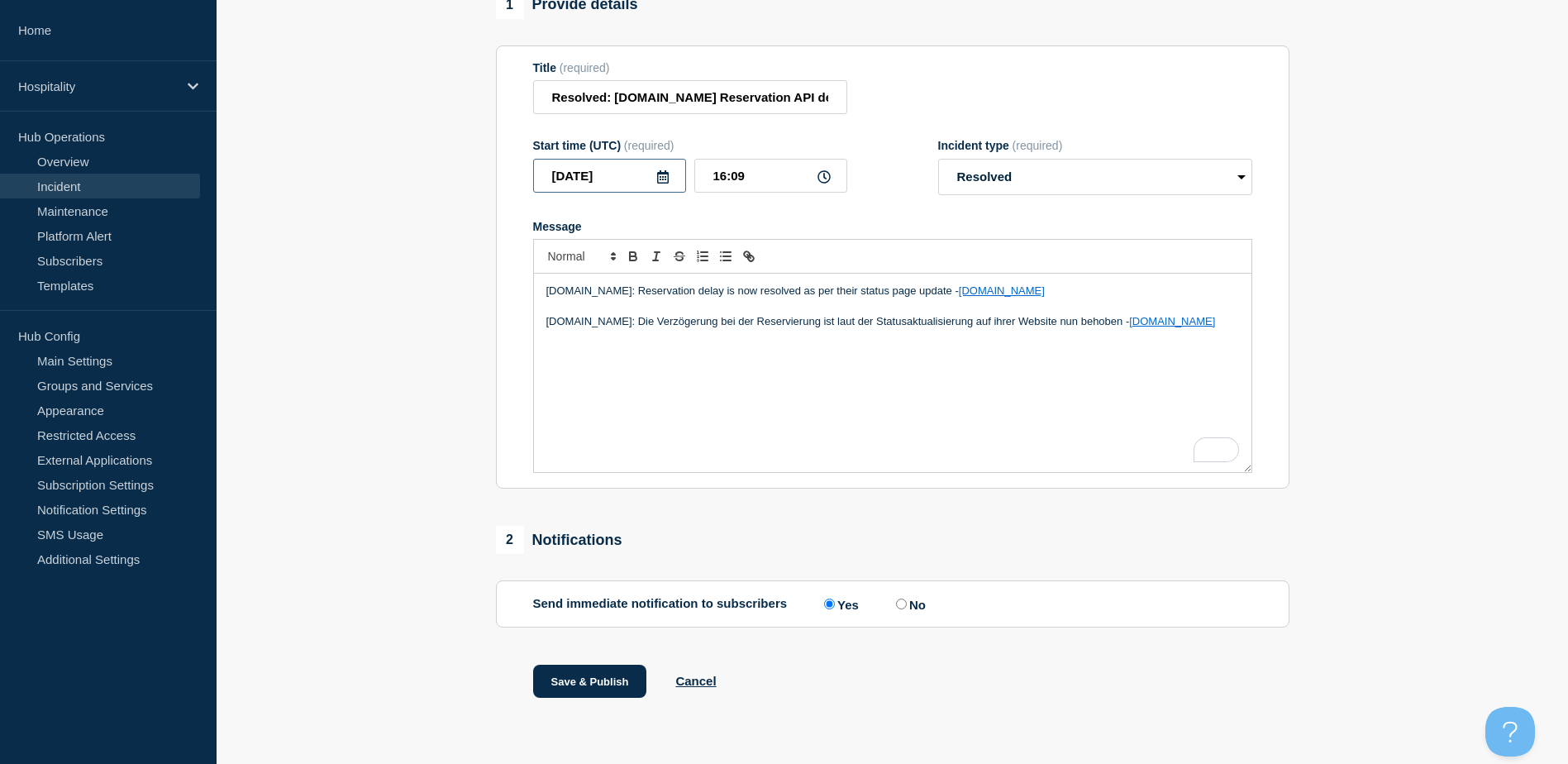
click at [669, 181] on input "[DATE]" at bounding box center [609, 175] width 152 height 34
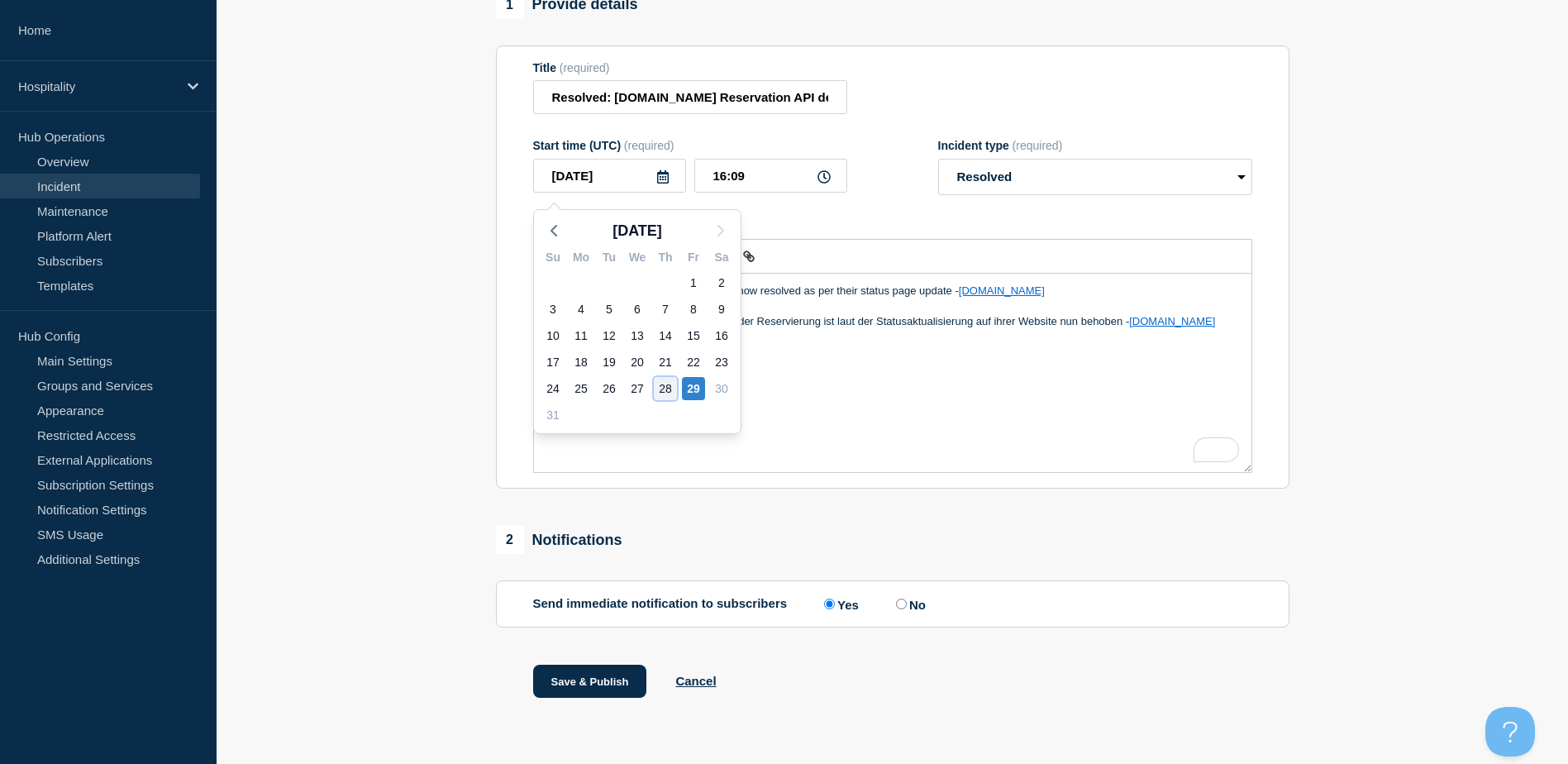
click at [658, 378] on div "28" at bounding box center [664, 387] width 23 height 23
type input "[DATE]"
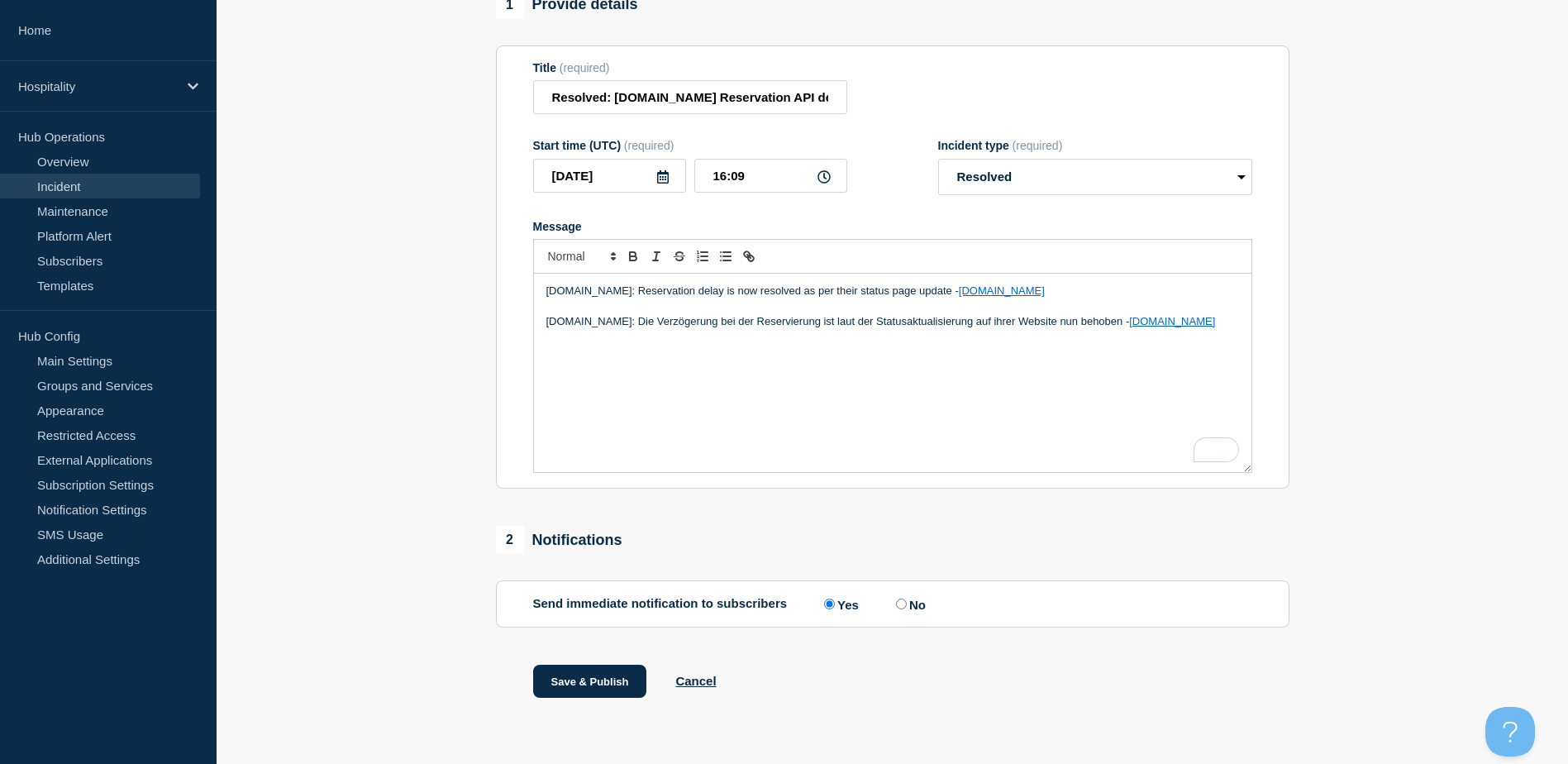
click at [827, 182] on icon at bounding box center [823, 176] width 13 height 13
click at [827, 183] on input "16:09" at bounding box center [770, 175] width 152 height 34
click at [825, 180] on icon at bounding box center [823, 176] width 13 height 13
click at [825, 168] on input "16:09" at bounding box center [770, 175] width 152 height 34
drag, startPoint x: 762, startPoint y: 175, endPoint x: 682, endPoint y: 174, distance: 80.0
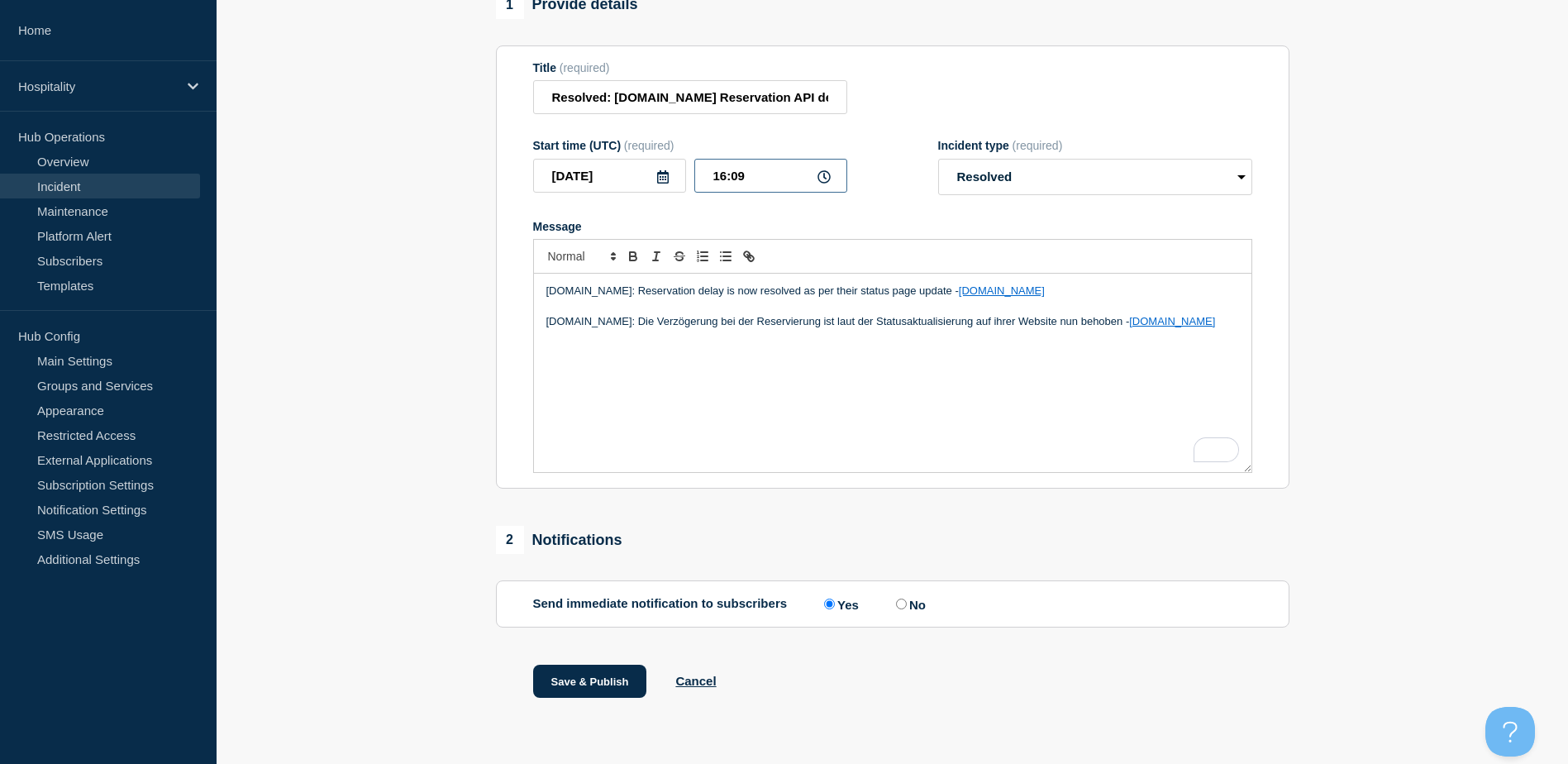
click at [682, 174] on div "[DATE] 16:09" at bounding box center [689, 175] width 314 height 34
type input "23:55"
click at [907, 606] on input "No" at bounding box center [901, 604] width 11 height 11
radio input "true"
radio input "false"
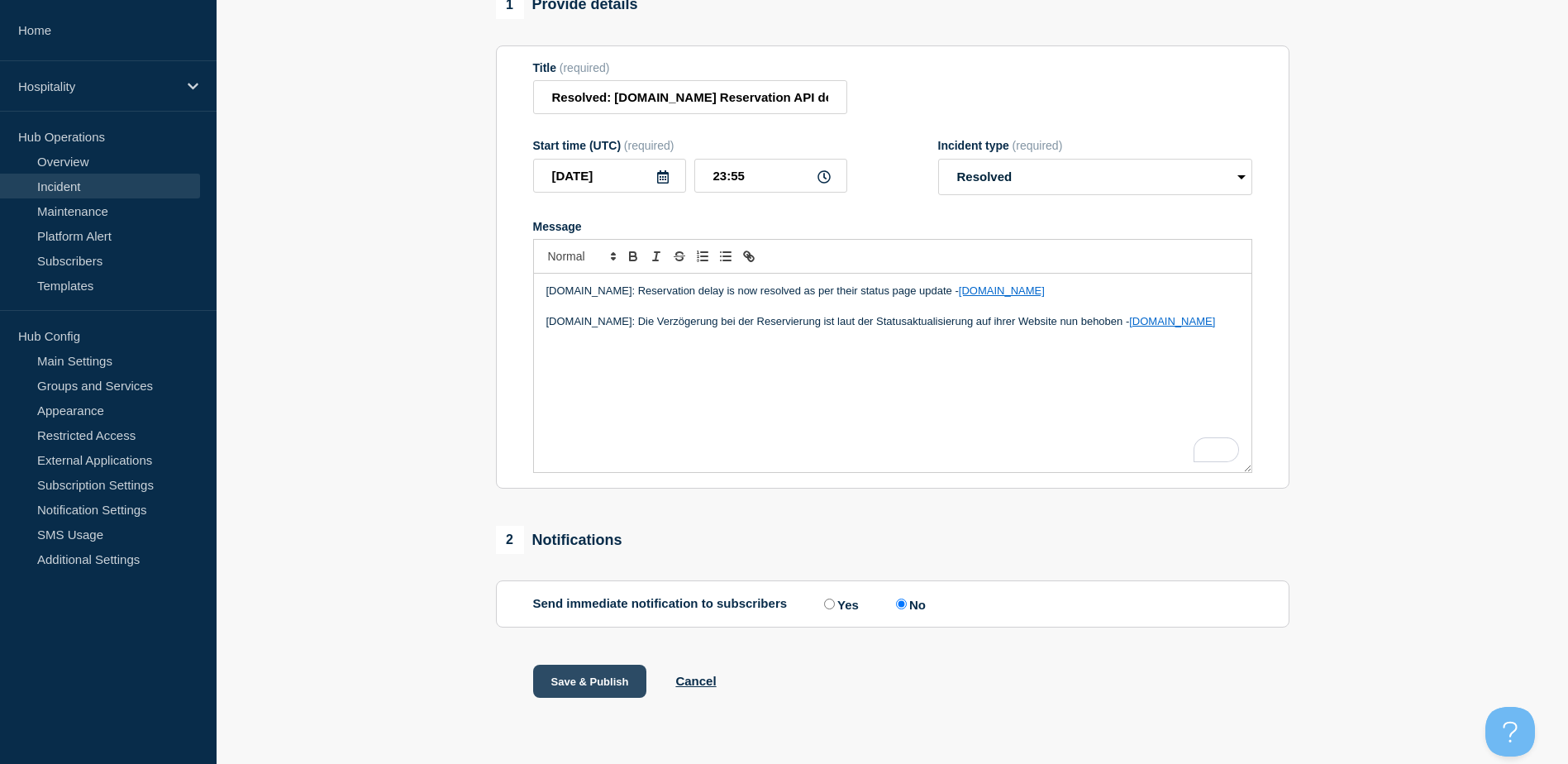
click at [598, 685] on button "Save & Publish" at bounding box center [590, 680] width 114 height 33
